Goal: Information Seeking & Learning: Find contact information

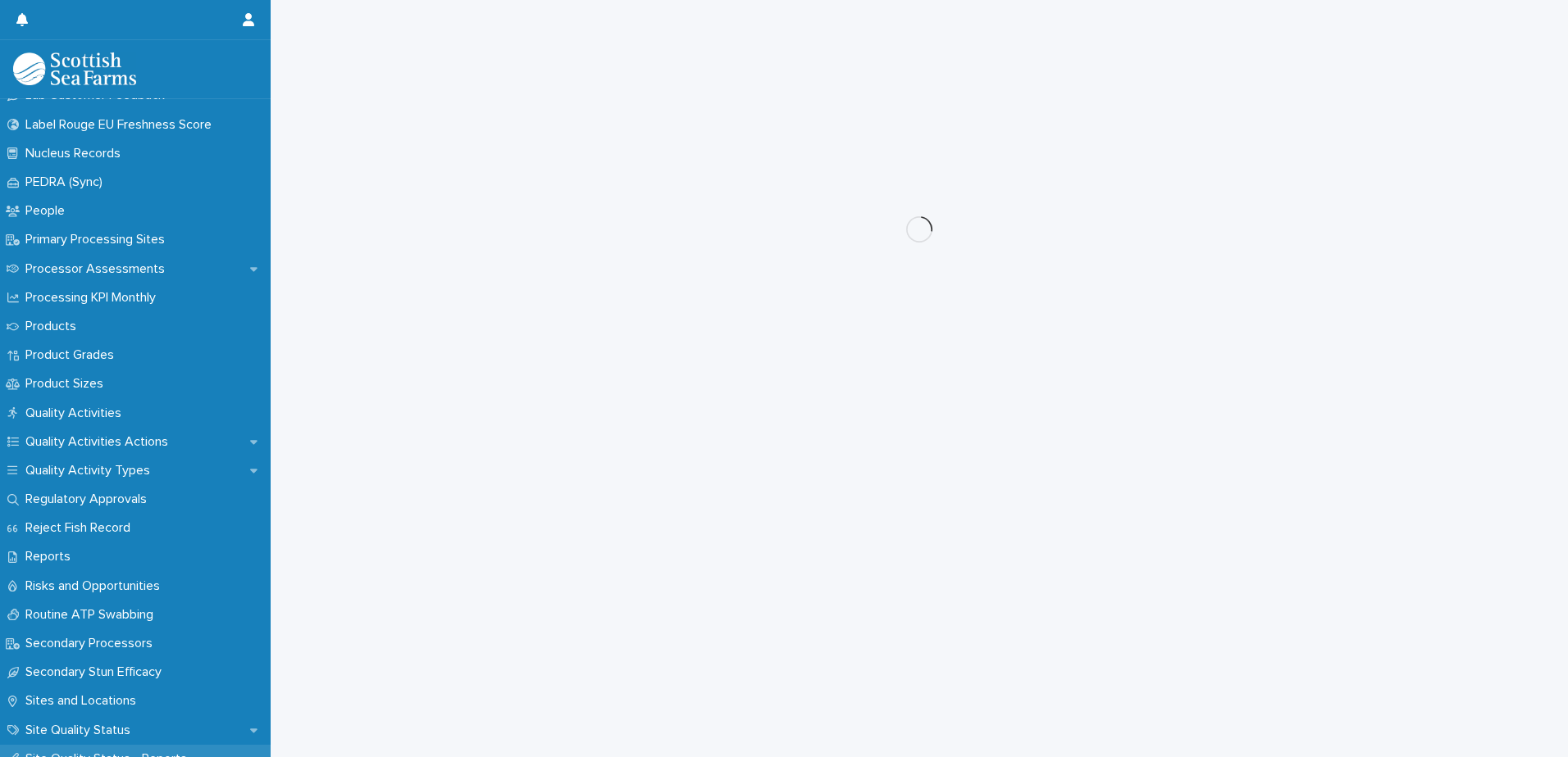
scroll to position [2131, 0]
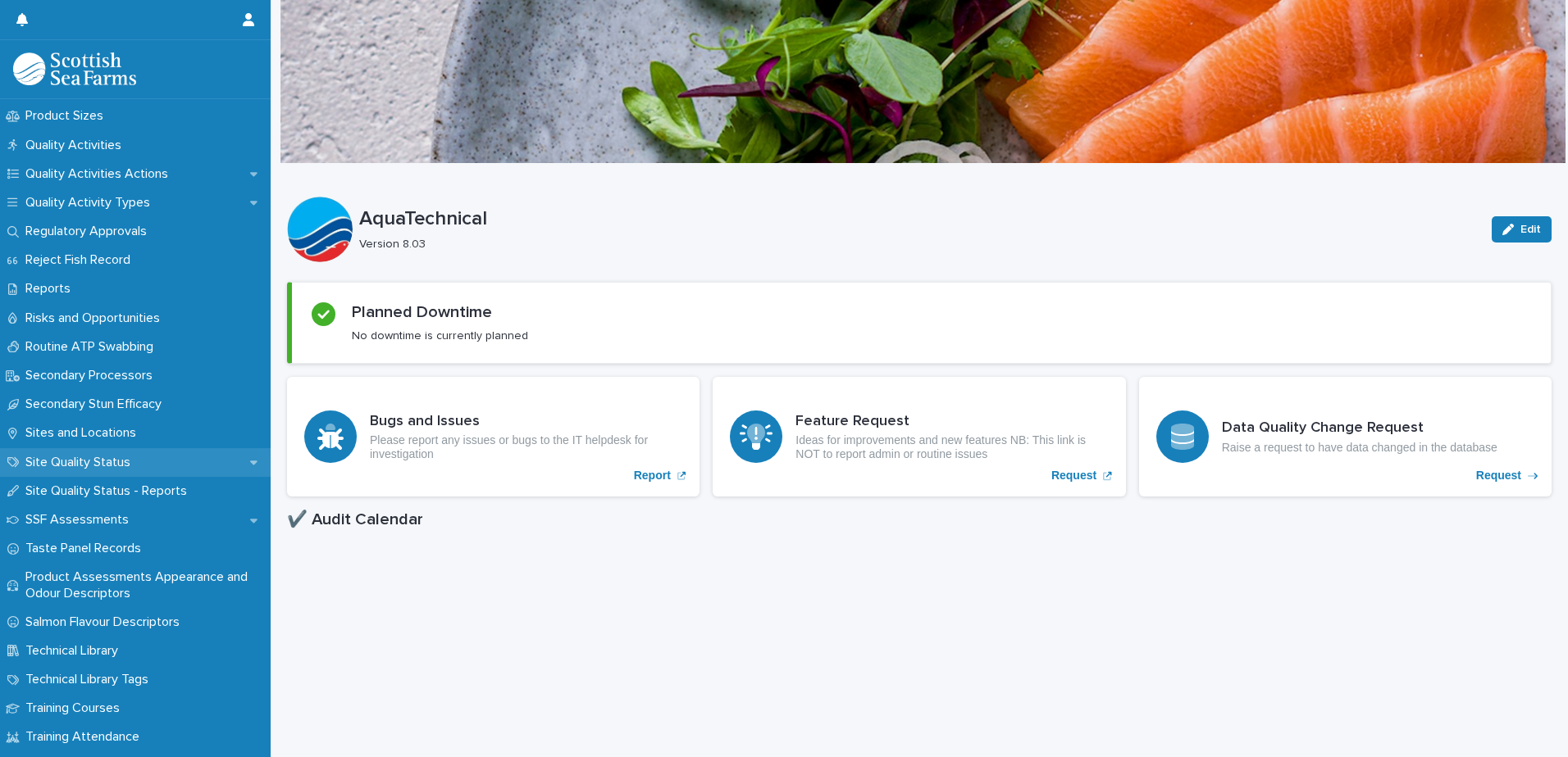
click at [95, 458] on p "Site Quality Status" at bounding box center [81, 462] width 124 height 16
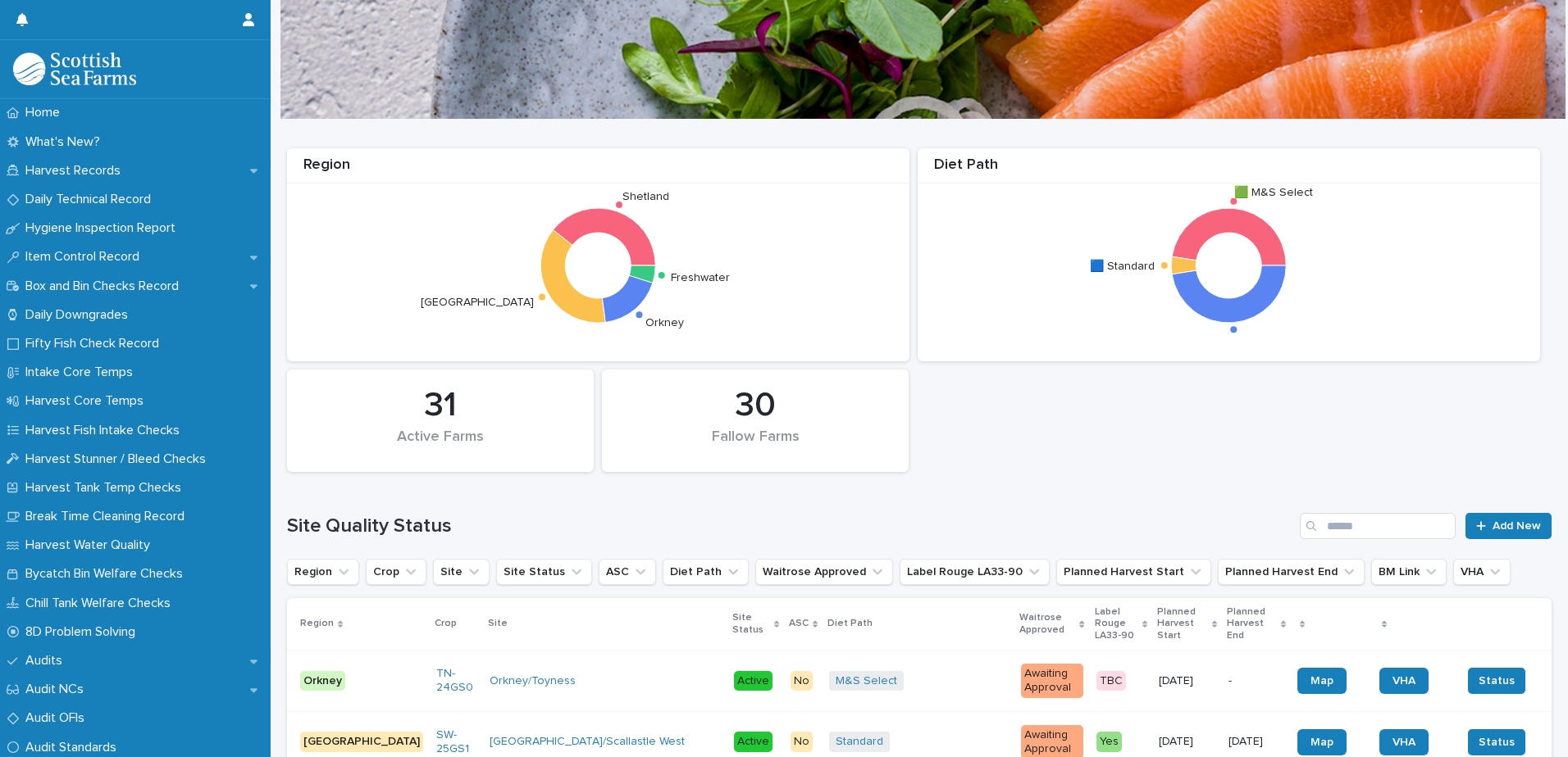
scroll to position [327, 0]
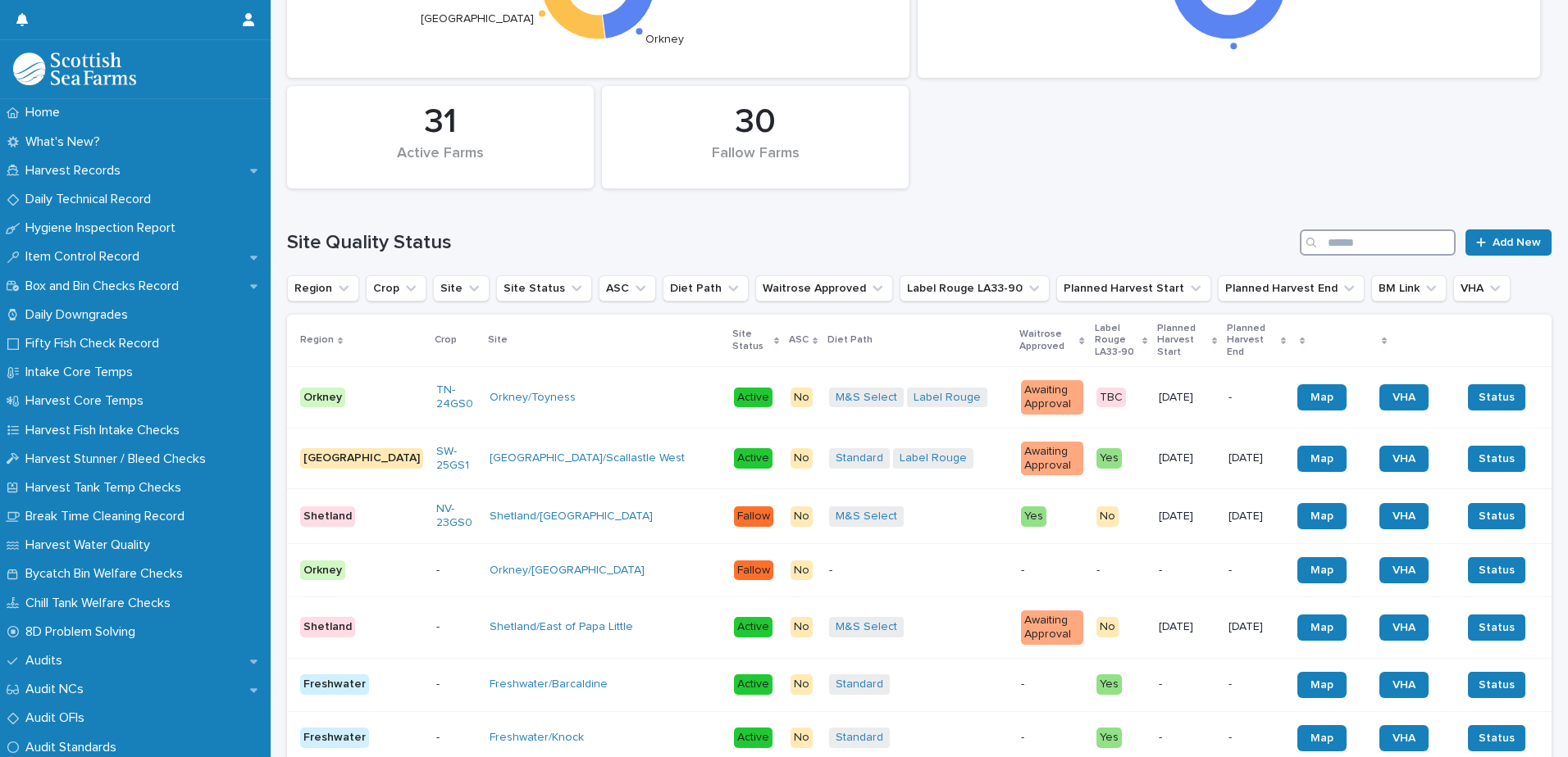
click at [1331, 245] on input "Search" at bounding box center [1377, 243] width 156 height 26
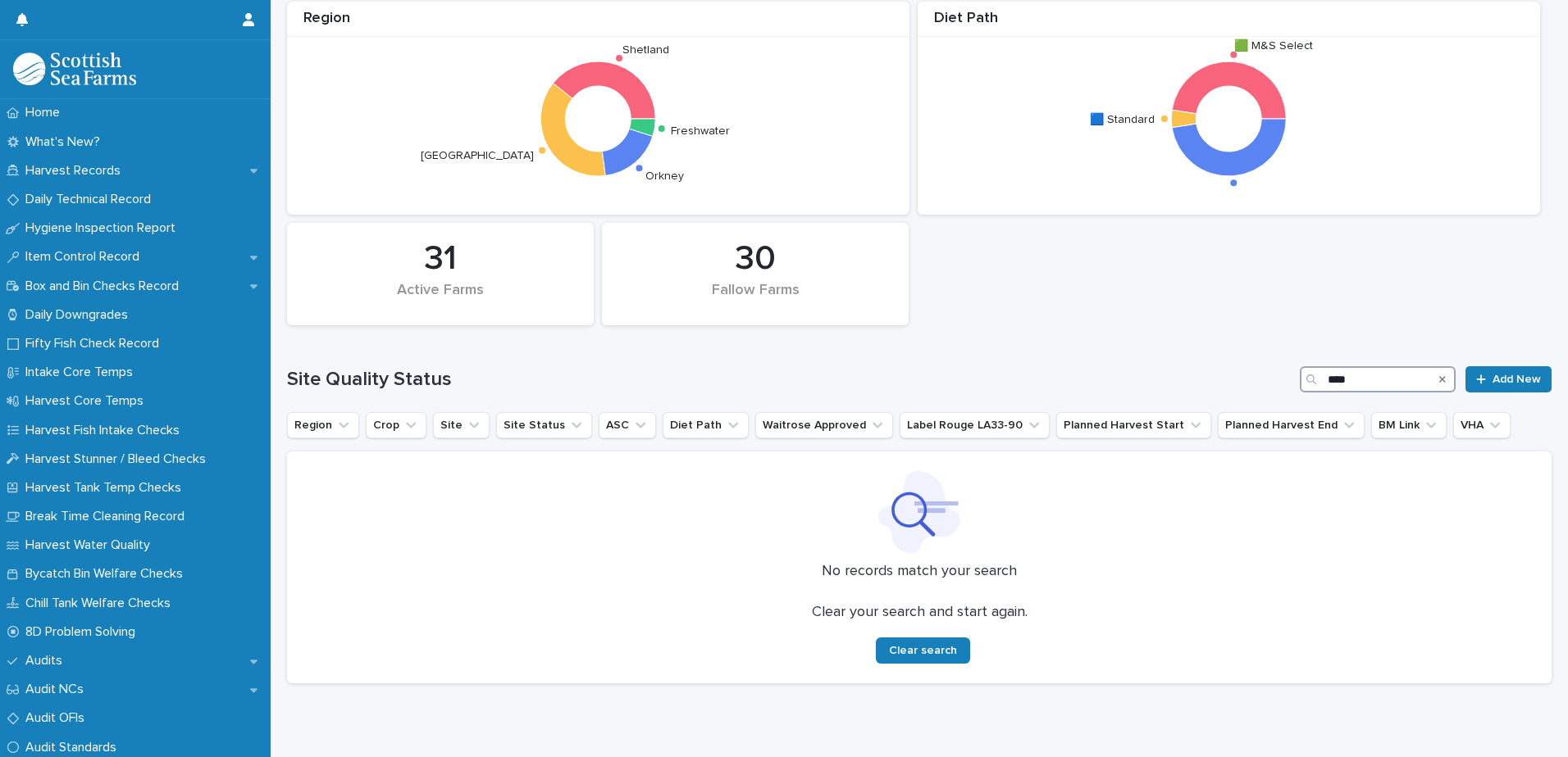
scroll to position [225, 0]
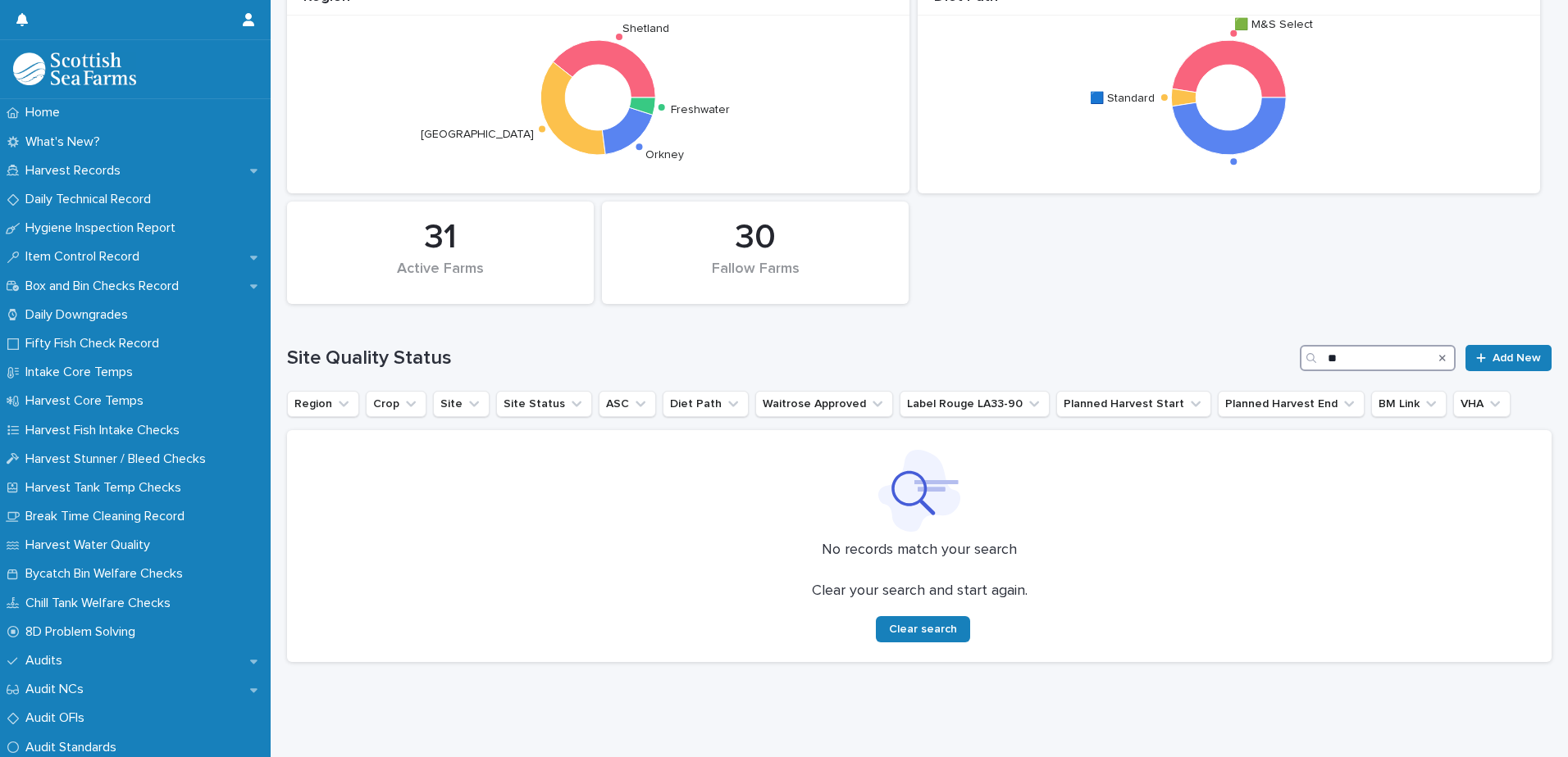
type input "*"
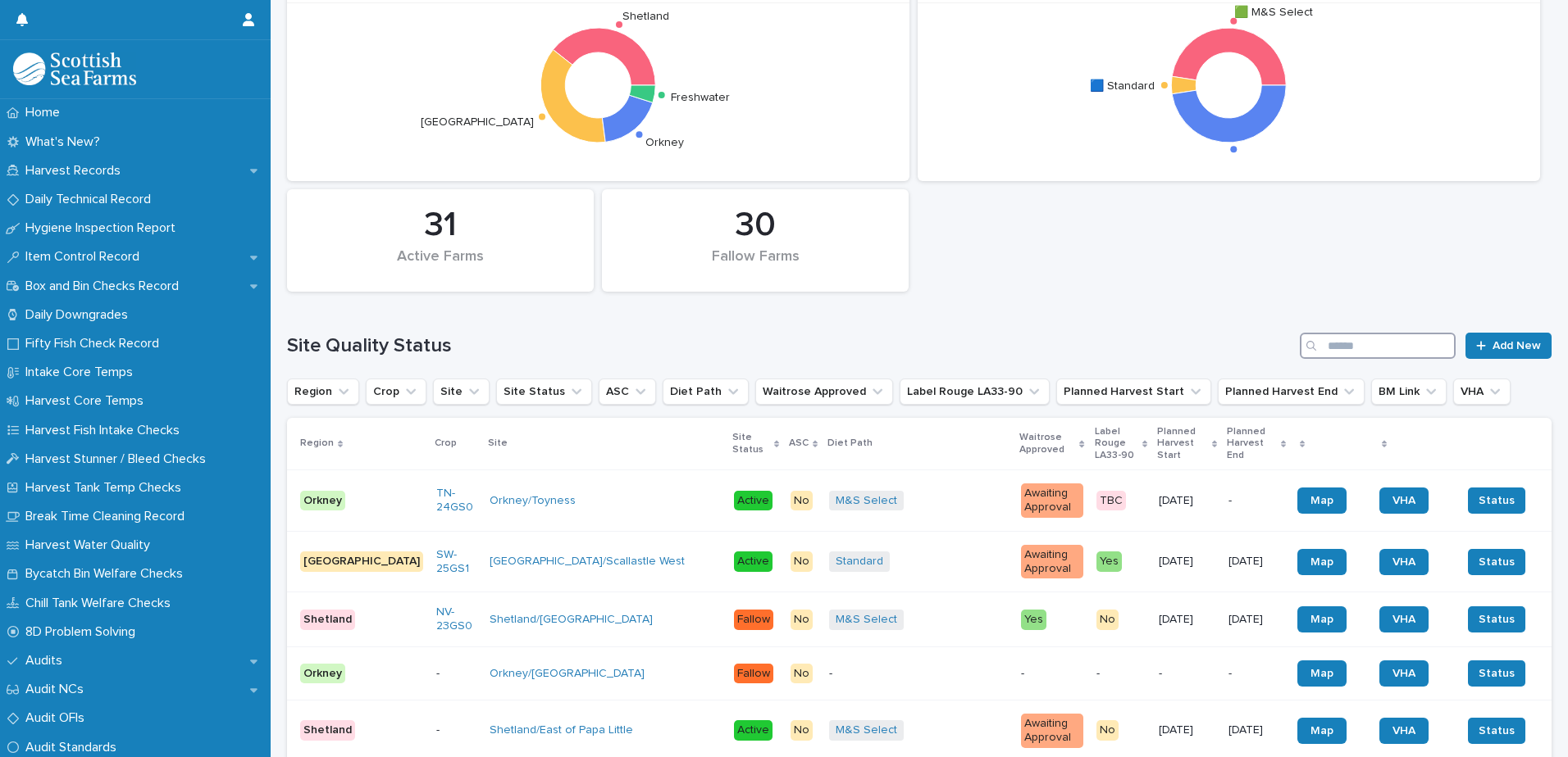
scroll to position [327, 0]
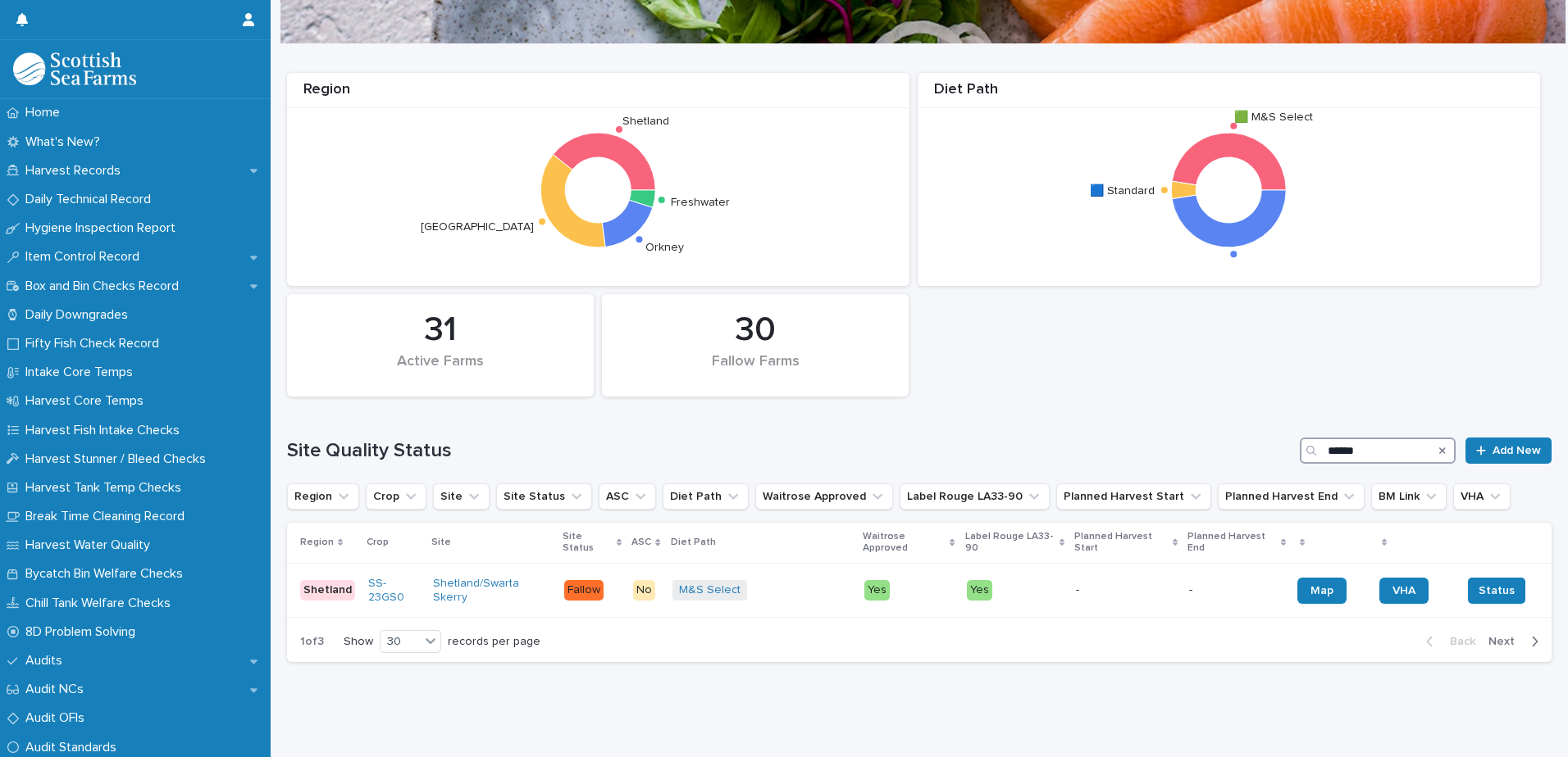
scroll to position [132, 0]
type input "******"
click at [472, 577] on link "Shetland/Swarta Skerry" at bounding box center [491, 591] width 118 height 28
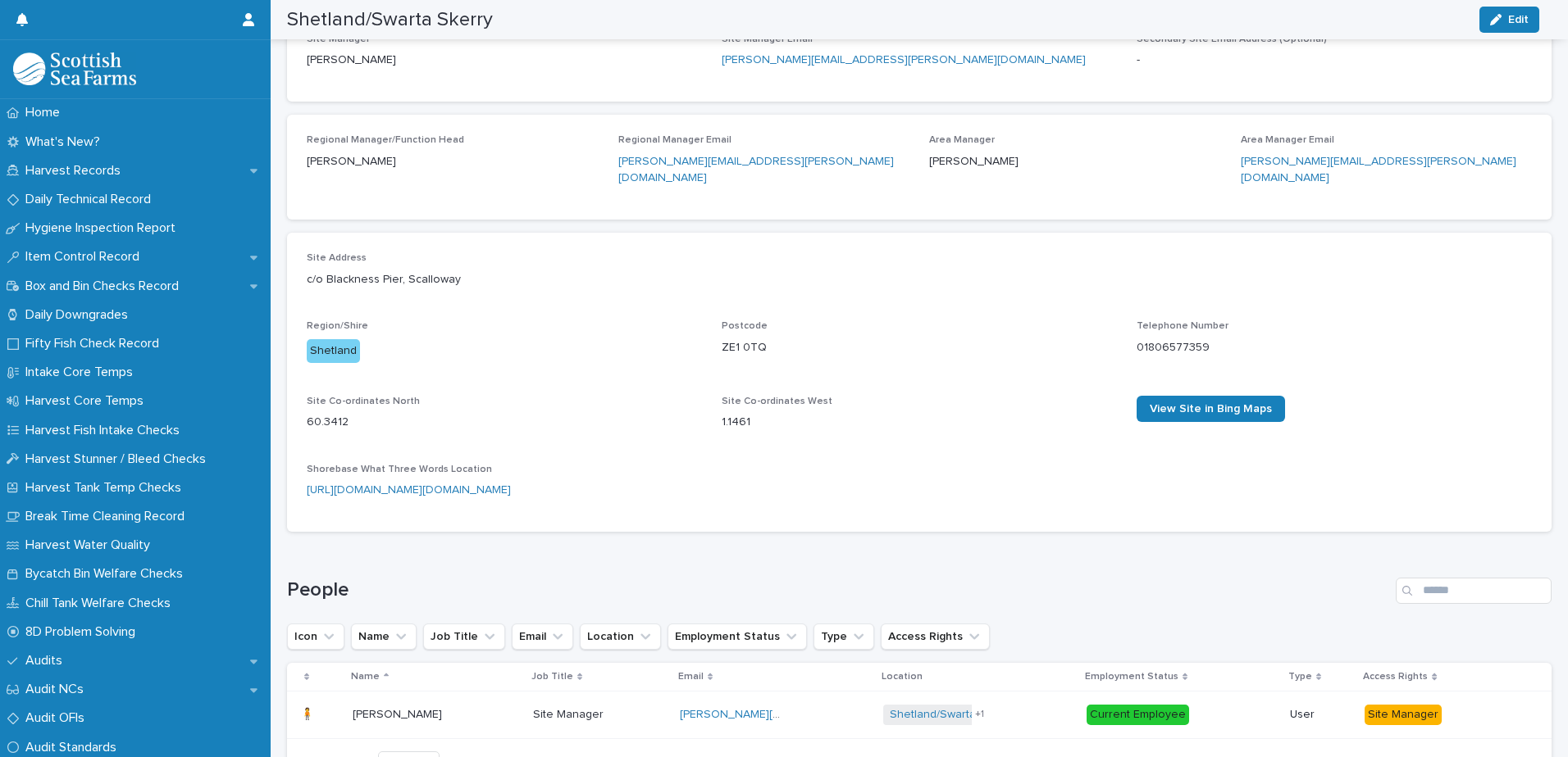
scroll to position [132, 0]
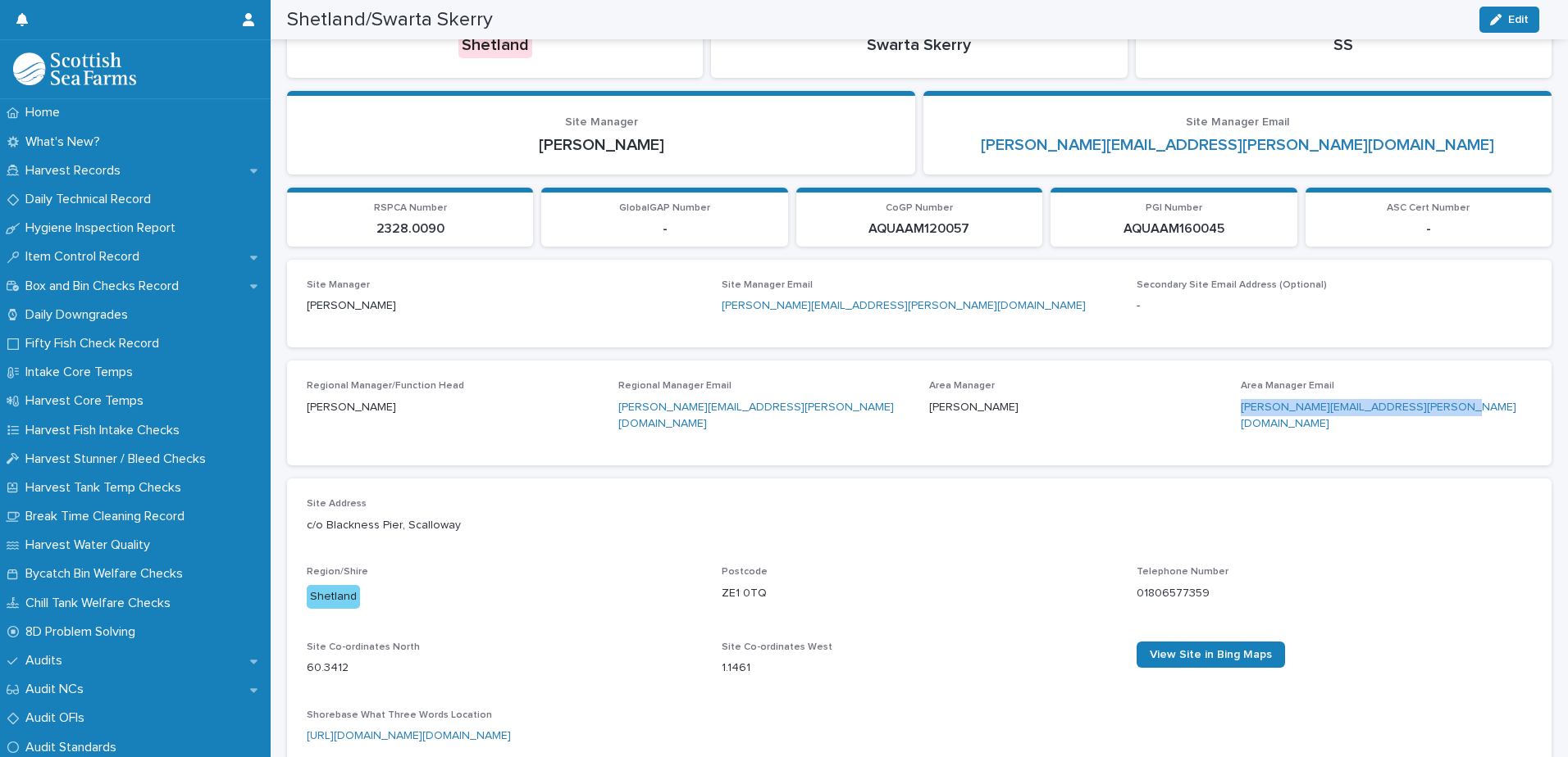
drag, startPoint x: 1477, startPoint y: 410, endPoint x: 1231, endPoint y: 417, distance: 246.1
click at [1240, 417] on div "Area Manager Email [PERSON_NAME][EMAIL_ADDRESS][PERSON_NAME][DOMAIN_NAME]" at bounding box center [1386, 413] width 292 height 66
copy link "[PERSON_NAME][EMAIL_ADDRESS][PERSON_NAME][DOMAIN_NAME]"
drag, startPoint x: 843, startPoint y: 406, endPoint x: 607, endPoint y: 415, distance: 236.2
click at [607, 415] on div "Regional Manager/Function Head [PERSON_NAME] Regional Manager Email [PERSON_NAM…" at bounding box center [919, 413] width 1225 height 66
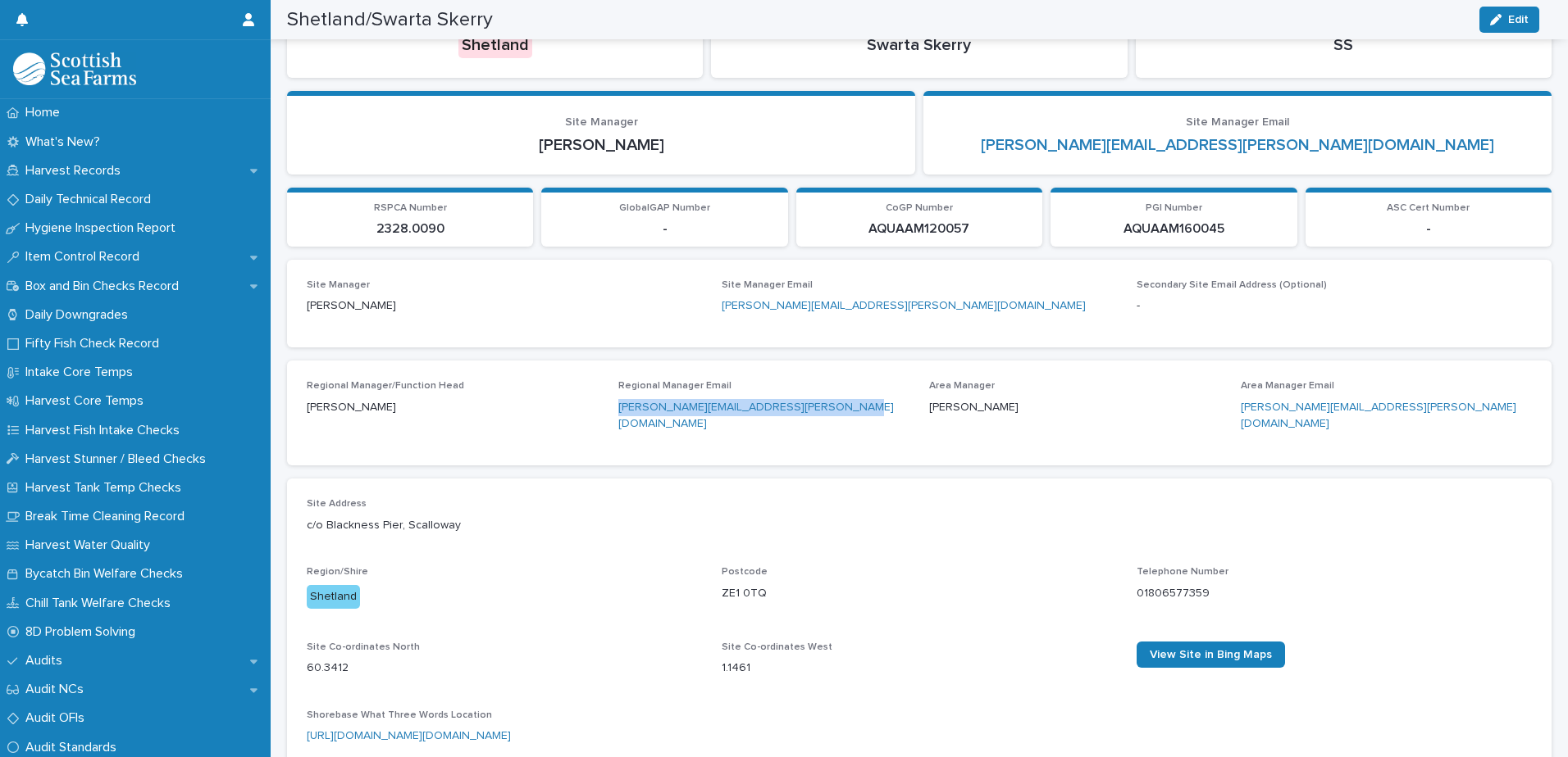
copy link "[PERSON_NAME][EMAIL_ADDRESS][PERSON_NAME][DOMAIN_NAME]"
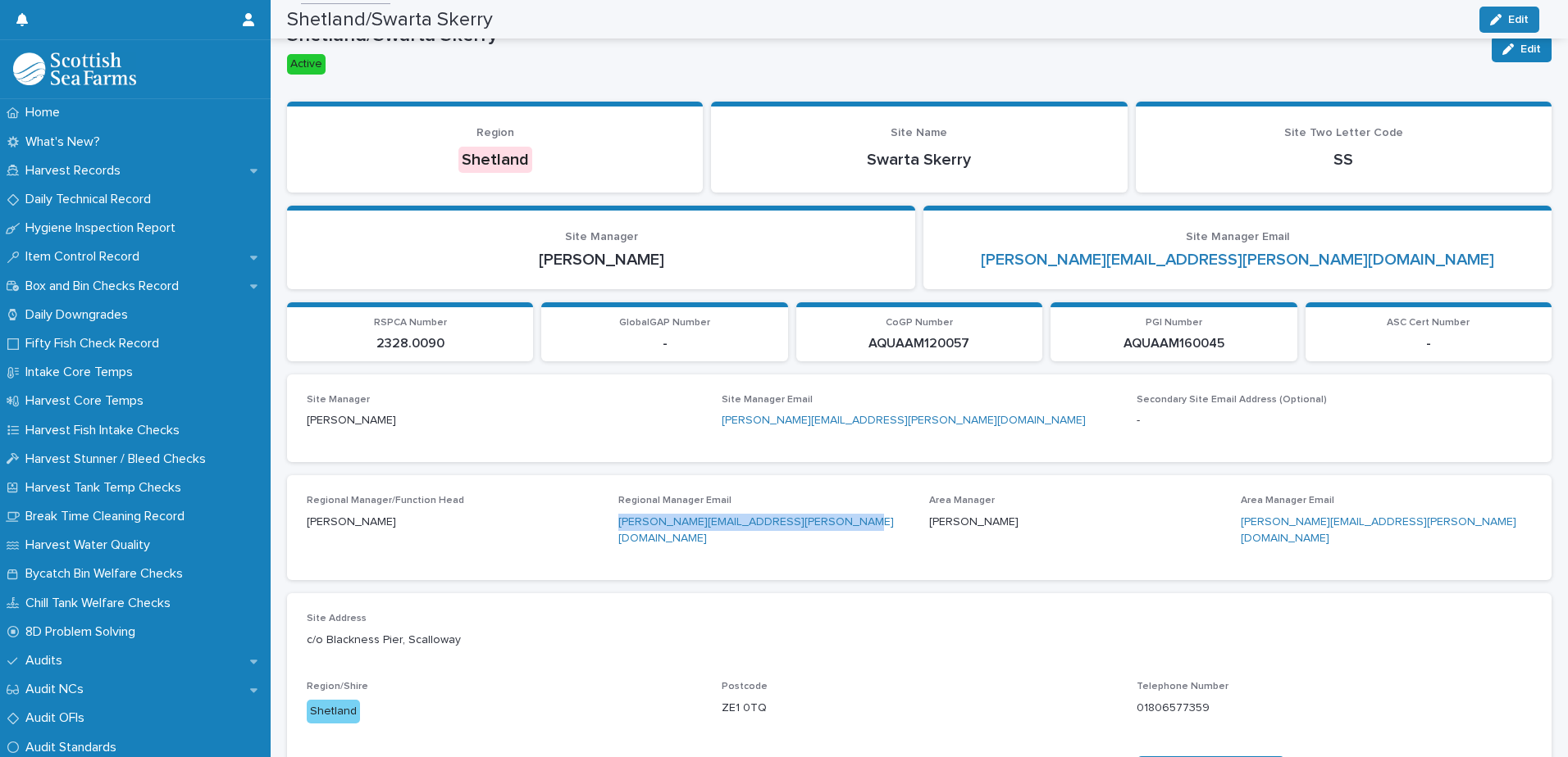
scroll to position [0, 0]
